Goal: Information Seeking & Learning: Compare options

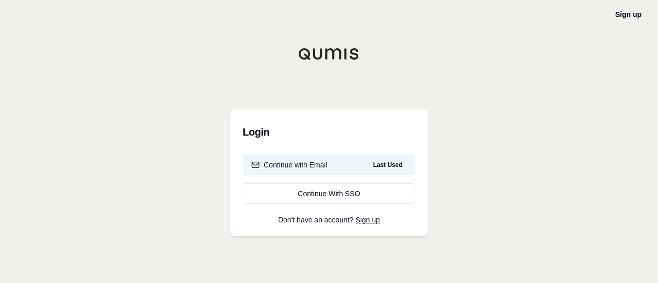
click at [304, 167] on div "Continue with Email" at bounding box center [289, 165] width 76 height 10
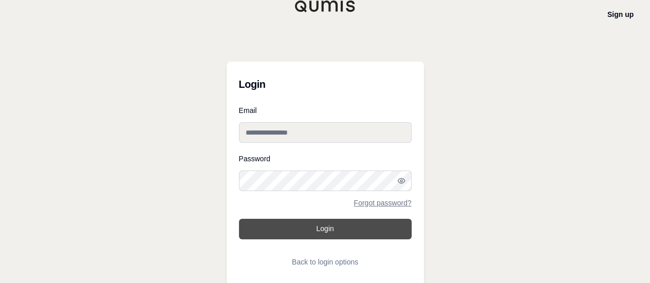
type input "**********"
click at [323, 225] on button "Login" at bounding box center [325, 229] width 173 height 21
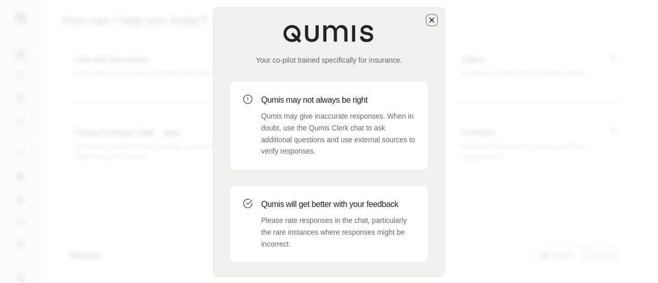
click at [432, 21] on icon "button" at bounding box center [432, 20] width 8 height 8
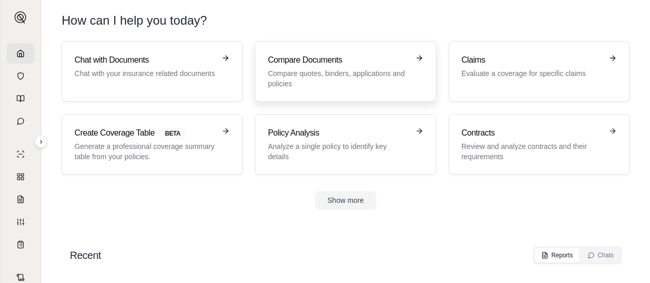
click at [355, 83] on p "Compare quotes, binders, applications and policies" at bounding box center [338, 78] width 141 height 21
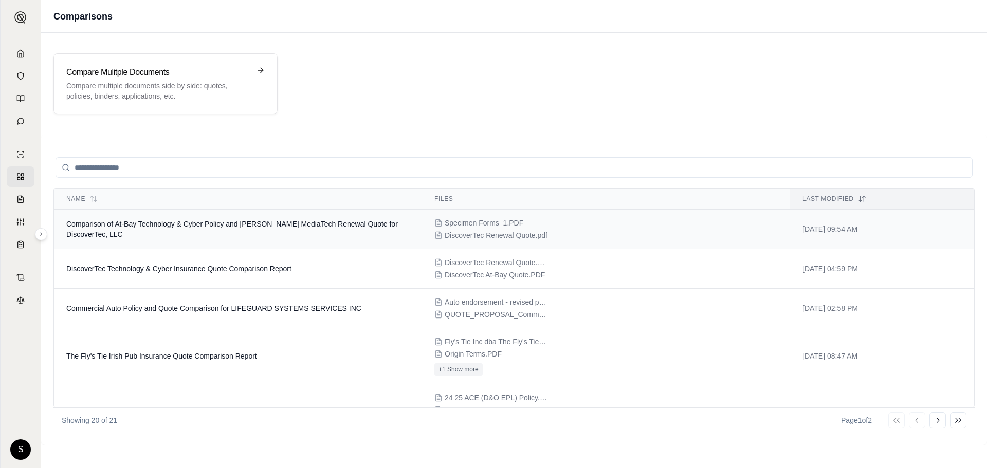
click at [189, 226] on span "Comparison of At-Bay Technology & Cyber Policy and [PERSON_NAME] MediaTech Rene…" at bounding box center [232, 229] width 332 height 19
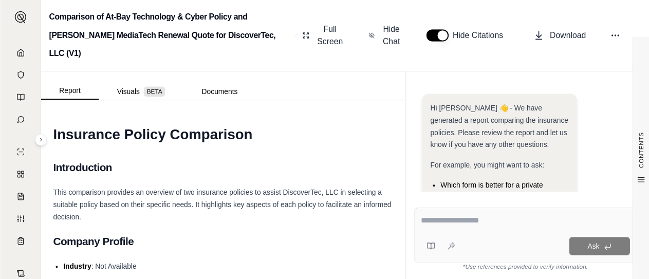
scroll to position [223, 0]
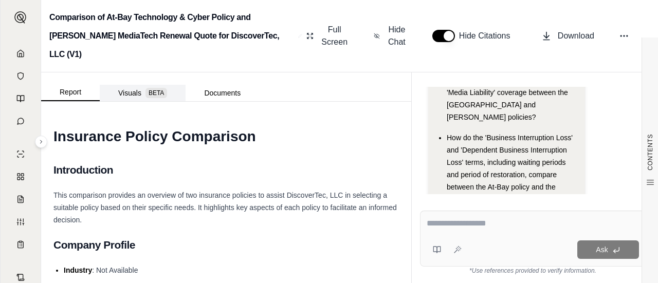
click at [153, 88] on span "BETA" at bounding box center [157, 93] width 22 height 10
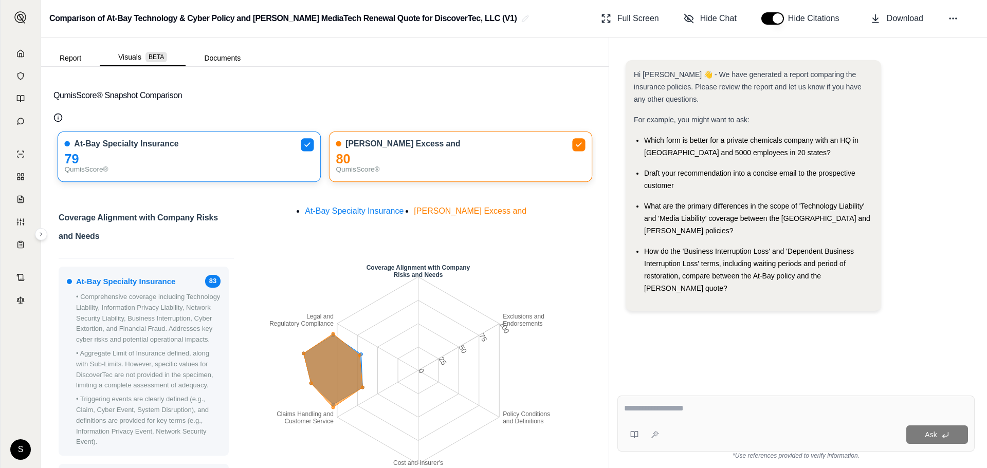
scroll to position [0, 0]
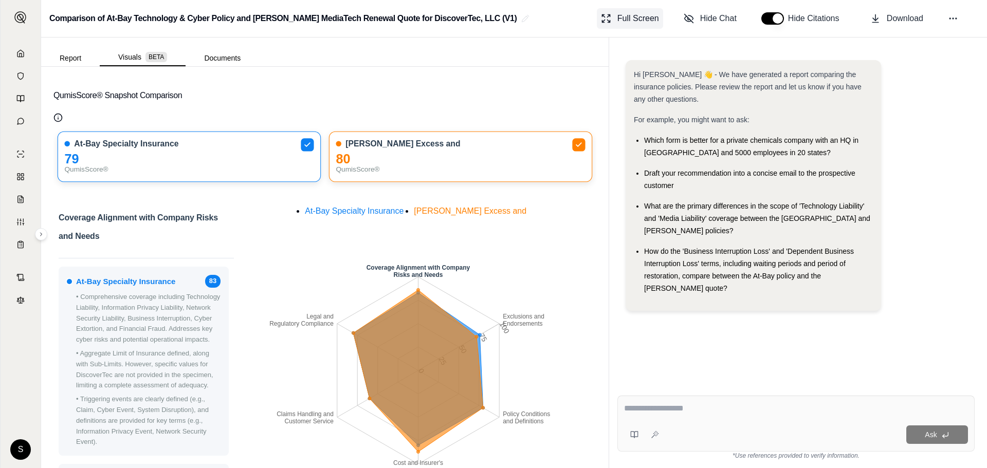
click at [636, 16] on span "Full Screen" at bounding box center [639, 18] width 42 height 12
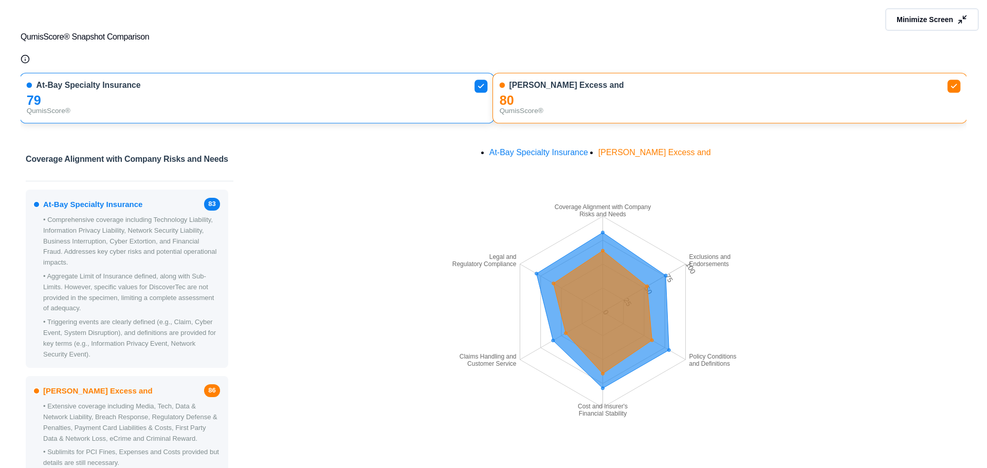
click at [658, 18] on span "Minimize Screen" at bounding box center [925, 19] width 57 height 10
